Goal: Complete application form: Complete application form

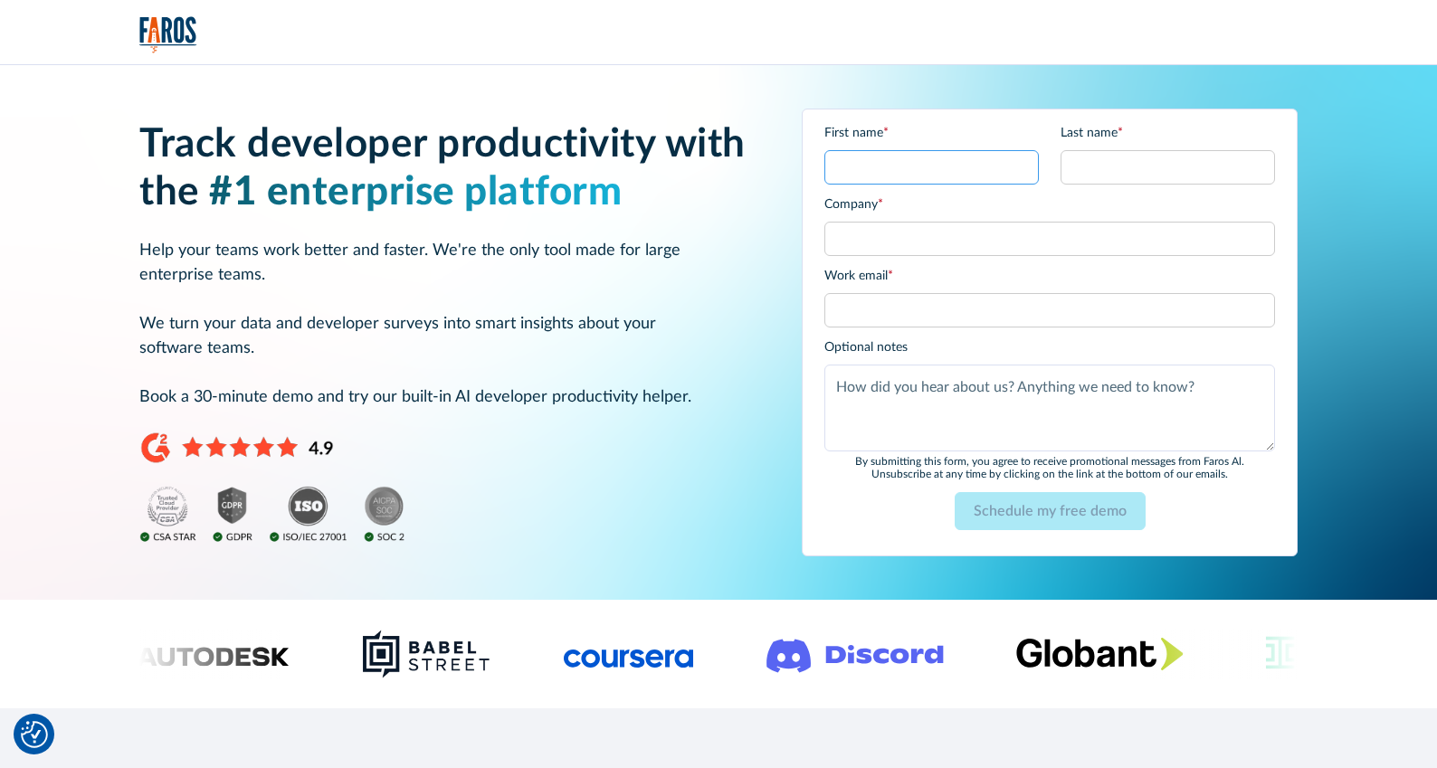
click at [869, 177] on input "First name *" at bounding box center [932, 167] width 215 height 34
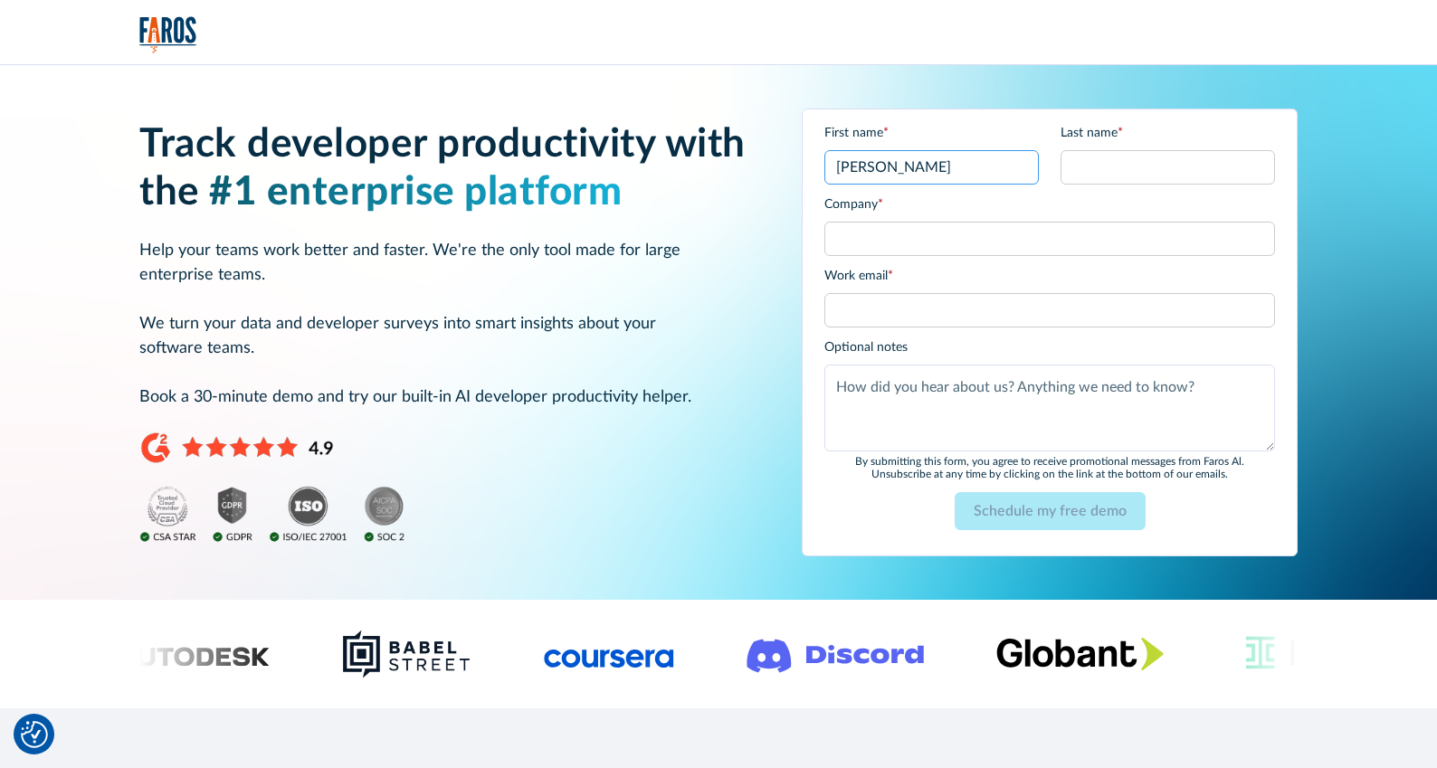
type input "[PERSON_NAME]"
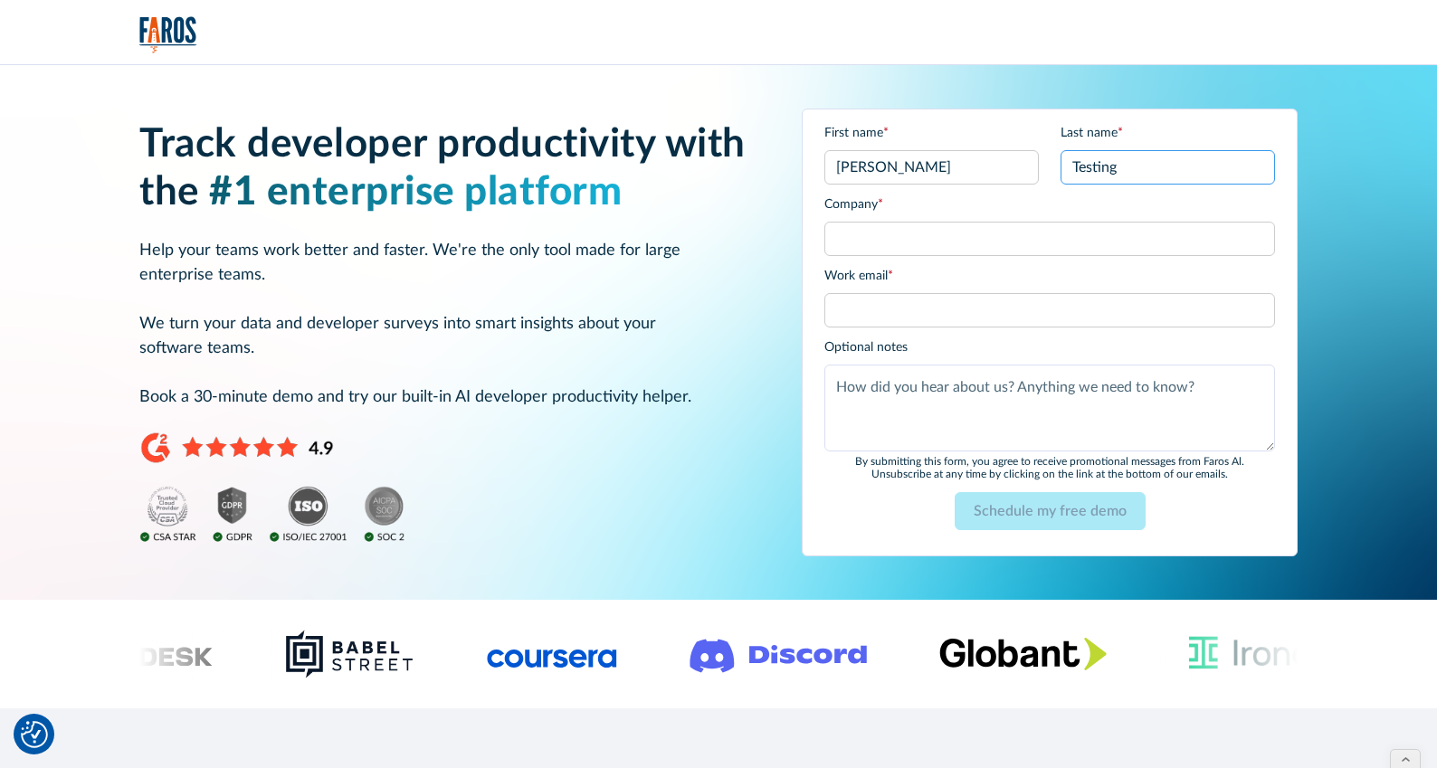
type input "Testing"
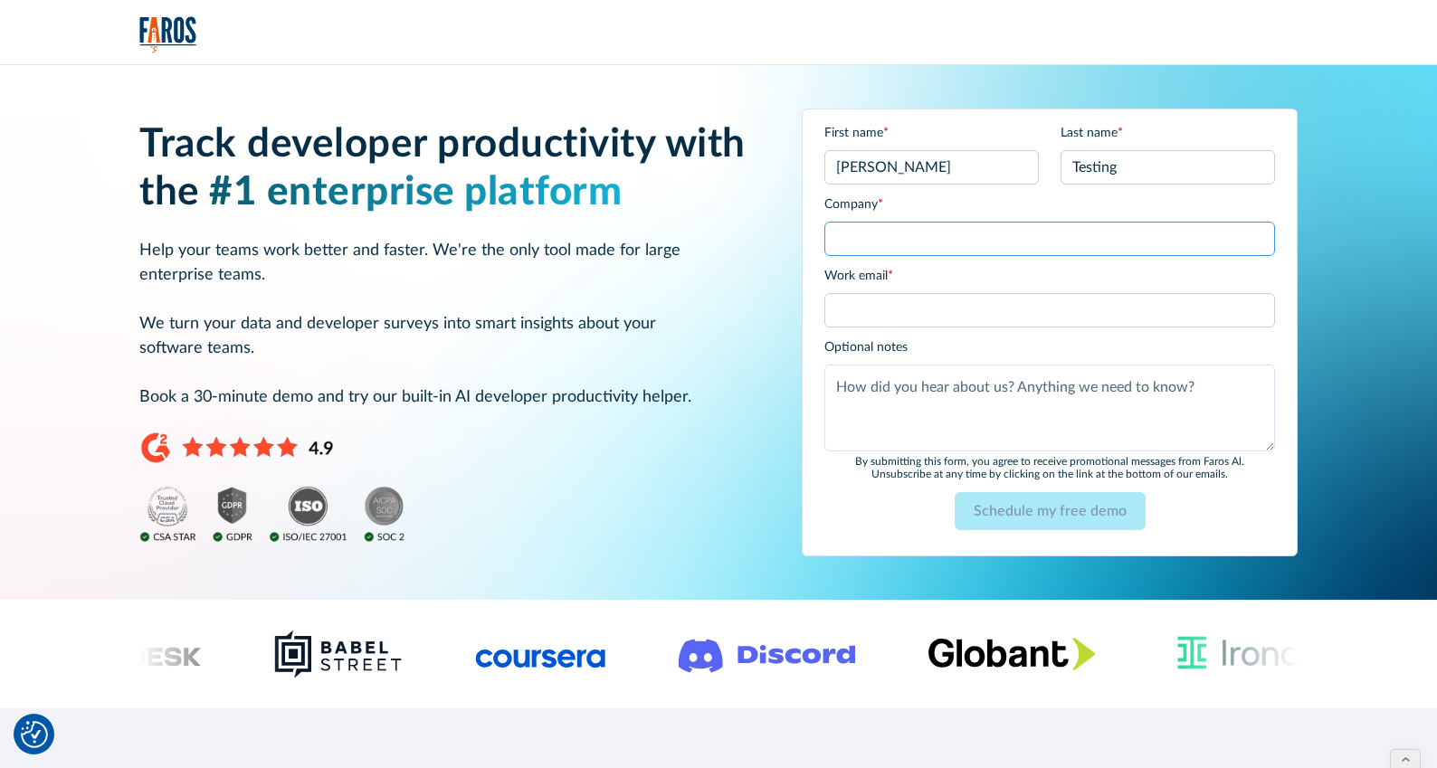
type input "j"
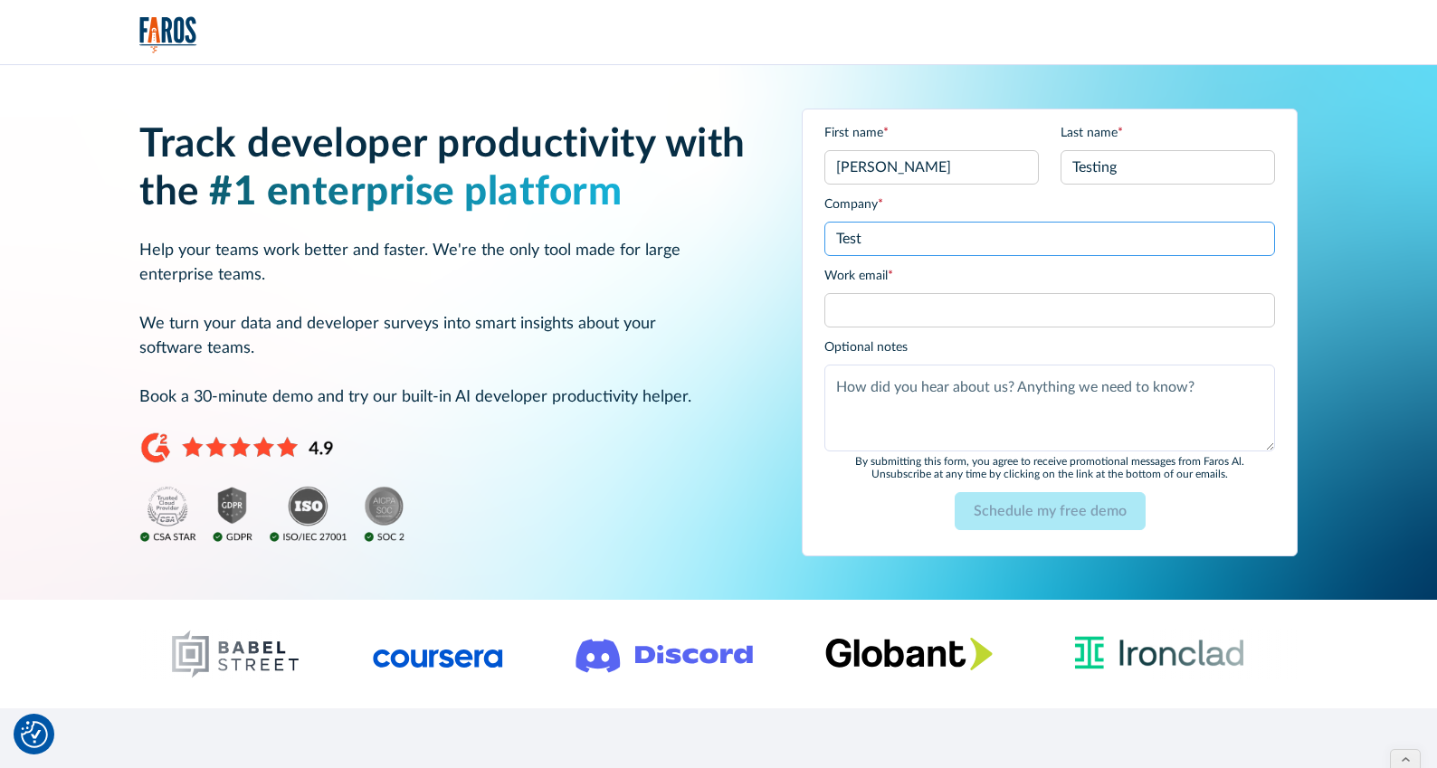
type input "Test"
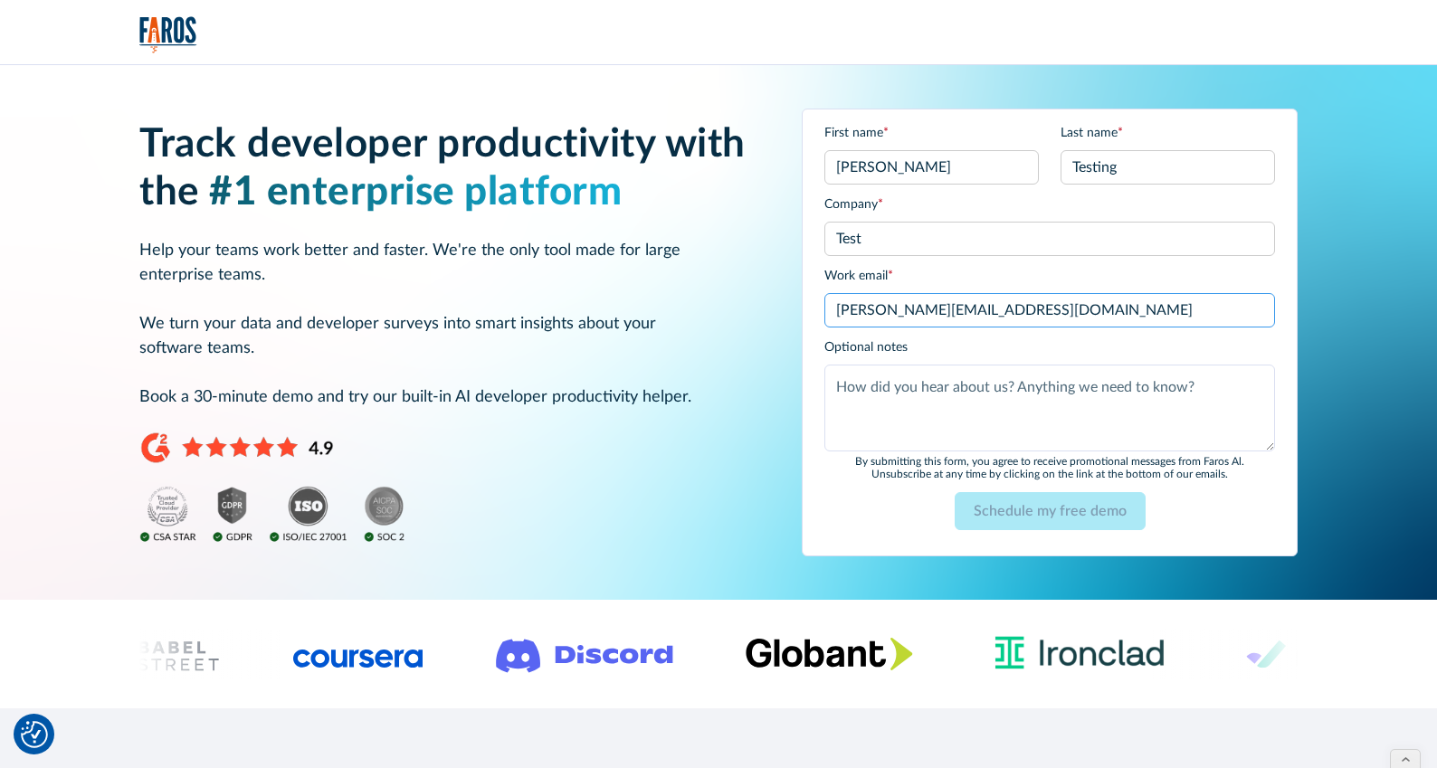
type input "[PERSON_NAME][EMAIL_ADDRESS][DOMAIN_NAME]"
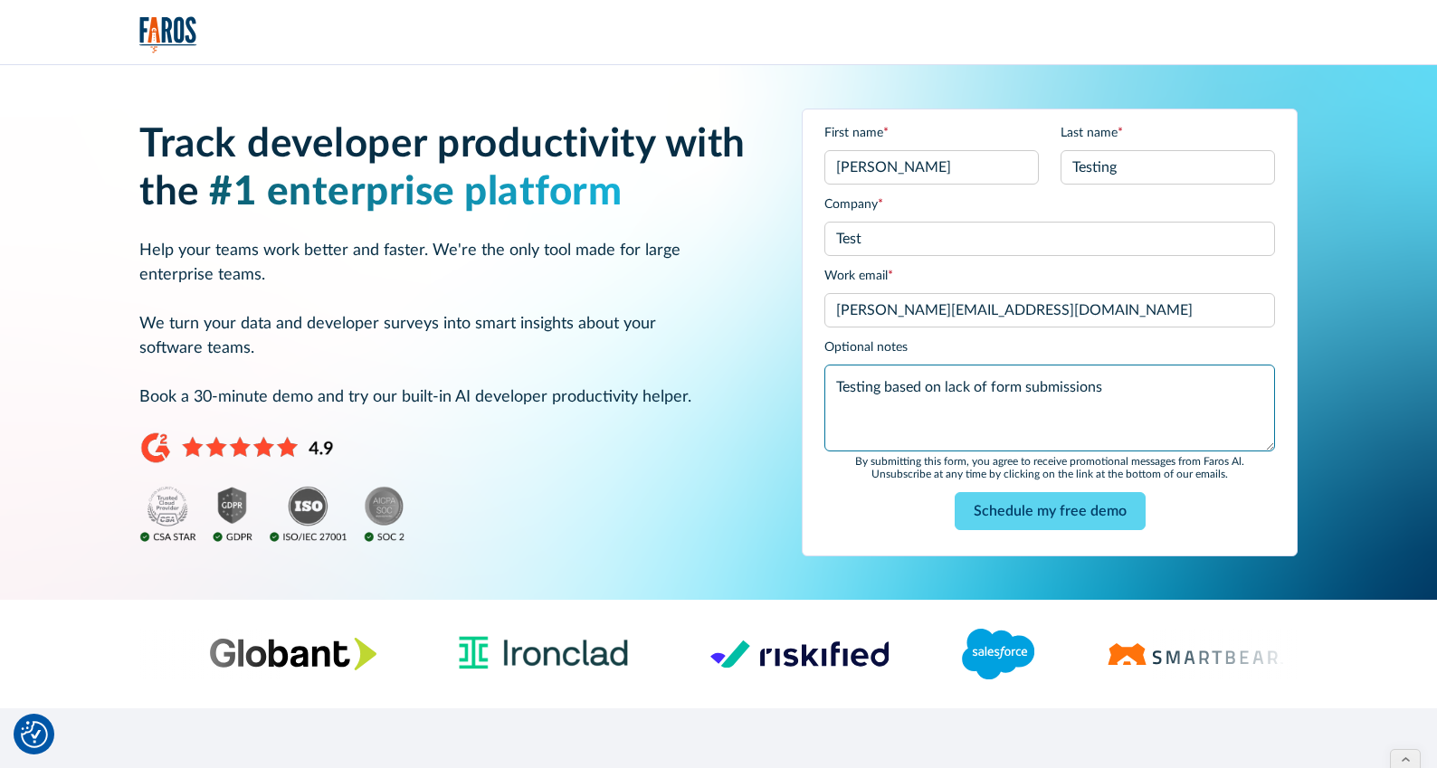
click at [884, 390] on textarea "Testing based on lack of form submissions" at bounding box center [1050, 408] width 451 height 87
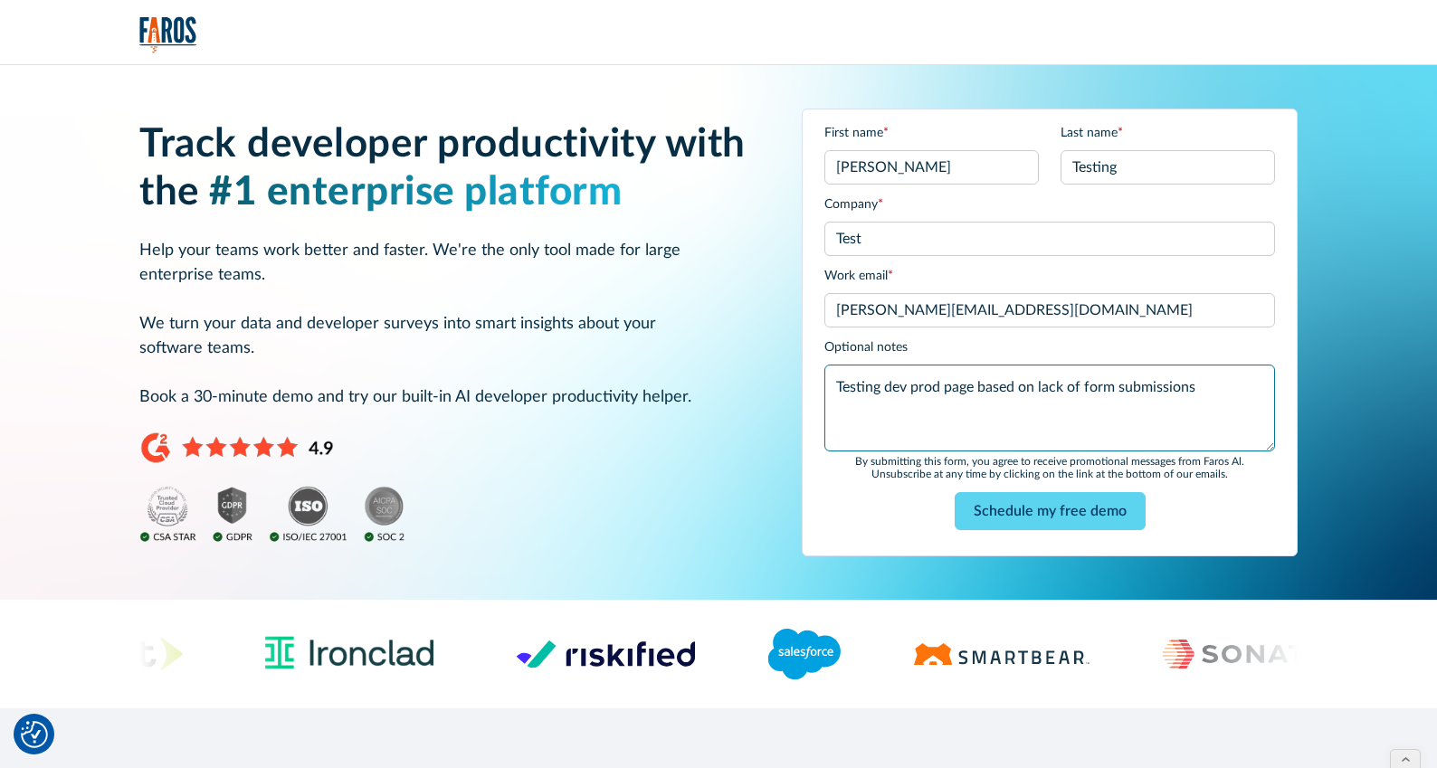
type textarea "Testing dev prod page based on lack of form submissions"
click at [888, 468] on div "By submitting this form, you agree to receive promotional messages from Faros A…" at bounding box center [1050, 468] width 451 height 26
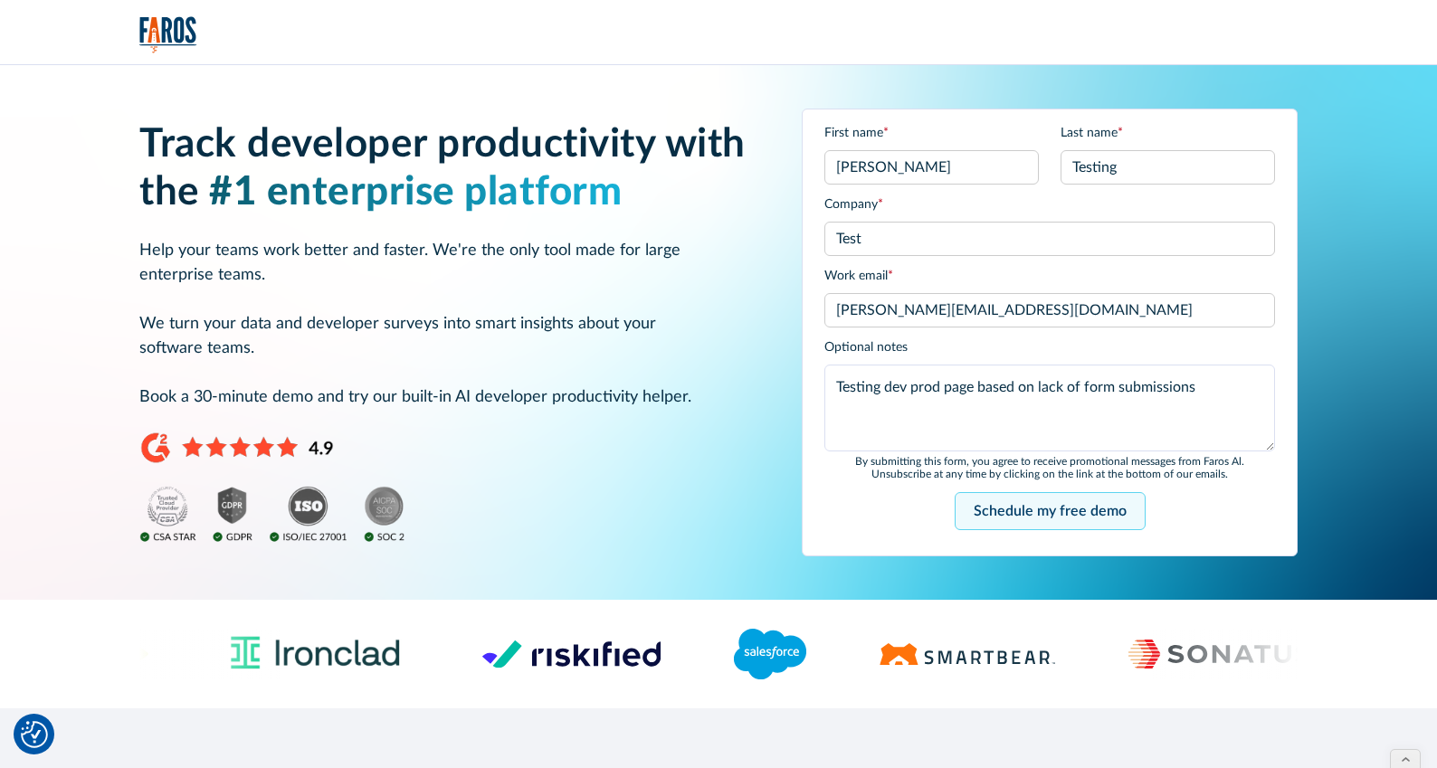
click at [1001, 506] on input "Schedule my free demo" at bounding box center [1050, 511] width 191 height 38
